Goal: Information Seeking & Learning: Learn about a topic

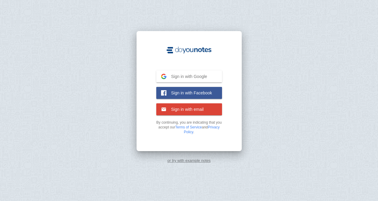
click at [190, 74] on span "Sign in with Google" at bounding box center [186, 76] width 41 height 5
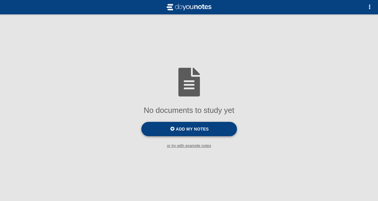
click at [193, 131] on span "Add my notes" at bounding box center [192, 129] width 33 height 5
click at [0, 0] on input "Add my notes" at bounding box center [0, 0] width 0 height 0
click at [199, 146] on small "or try with example notes" at bounding box center [189, 145] width 378 height 4
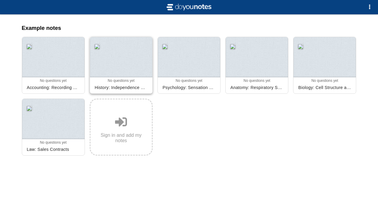
click at [128, 58] on div at bounding box center [121, 57] width 62 height 40
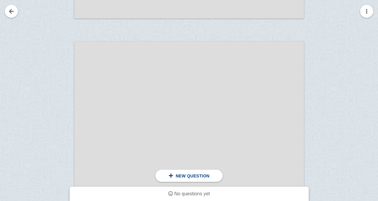
scroll to position [1135, 0]
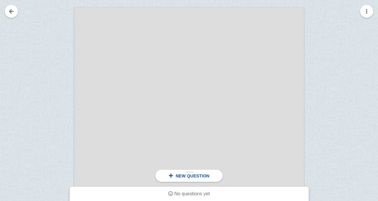
click at [199, 181] on div "New question" at bounding box center [188, 176] width 67 height 12
click at [199, 179] on div "New question" at bounding box center [188, 176] width 67 height 12
drag, startPoint x: 100, startPoint y: 43, endPoint x: 165, endPoint y: 64, distance: 68.5
click at [164, 64] on div at bounding box center [188, 169] width 229 height 324
click at [64, 59] on div at bounding box center [54, 175] width 40 height 324
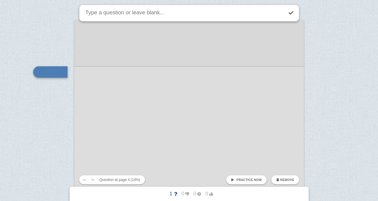
drag, startPoint x: 105, startPoint y: 70, endPoint x: 123, endPoint y: 82, distance: 21.5
click at [123, 82] on div at bounding box center [188, 182] width 229 height 324
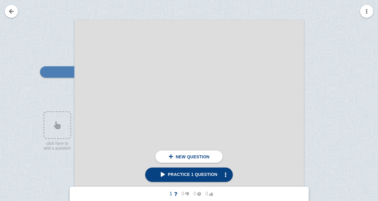
click at [124, 129] on div at bounding box center [188, 182] width 229 height 324
click at [60, 124] on div at bounding box center [54, 188] width 40 height 324
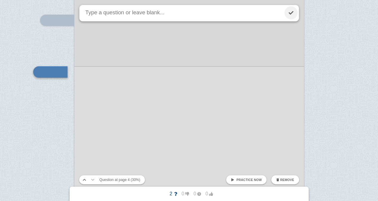
click at [293, 14] on link at bounding box center [290, 12] width 13 height 13
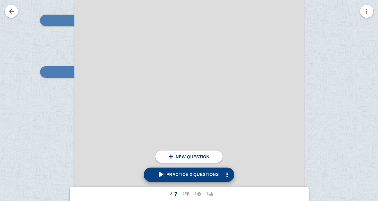
click at [160, 173] on link "Practice 2 questions" at bounding box center [189, 175] width 90 height 14
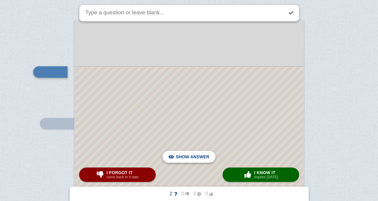
click at [200, 156] on span "Hide answer" at bounding box center [193, 156] width 31 height 13
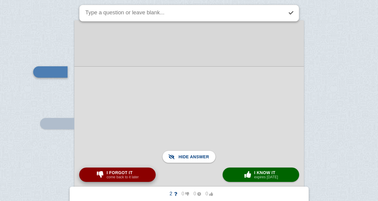
click at [145, 174] on button "I forgot it come back to it later" at bounding box center [117, 175] width 76 height 14
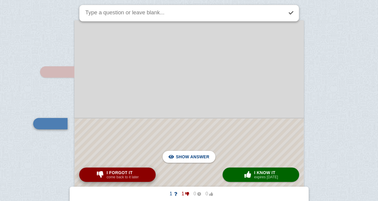
scroll to position [1173, 0]
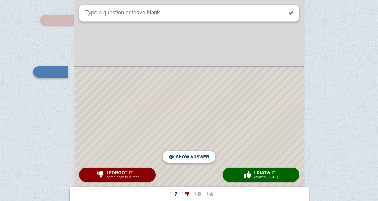
click at [187, 158] on span "Hide answer" at bounding box center [193, 156] width 31 height 13
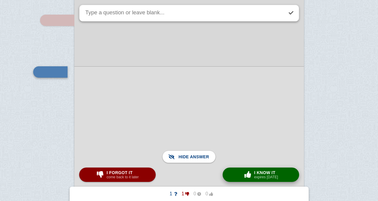
click at [244, 173] on span "button" at bounding box center [248, 174] width 10 height 7
checkbox input "false"
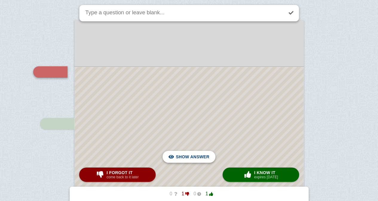
click at [187, 159] on span "Hide answer" at bounding box center [193, 156] width 31 height 13
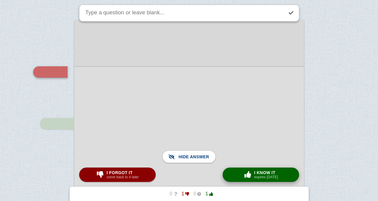
click at [248, 171] on span "button" at bounding box center [247, 175] width 11 height 8
